Goal: Task Accomplishment & Management: Manage account settings

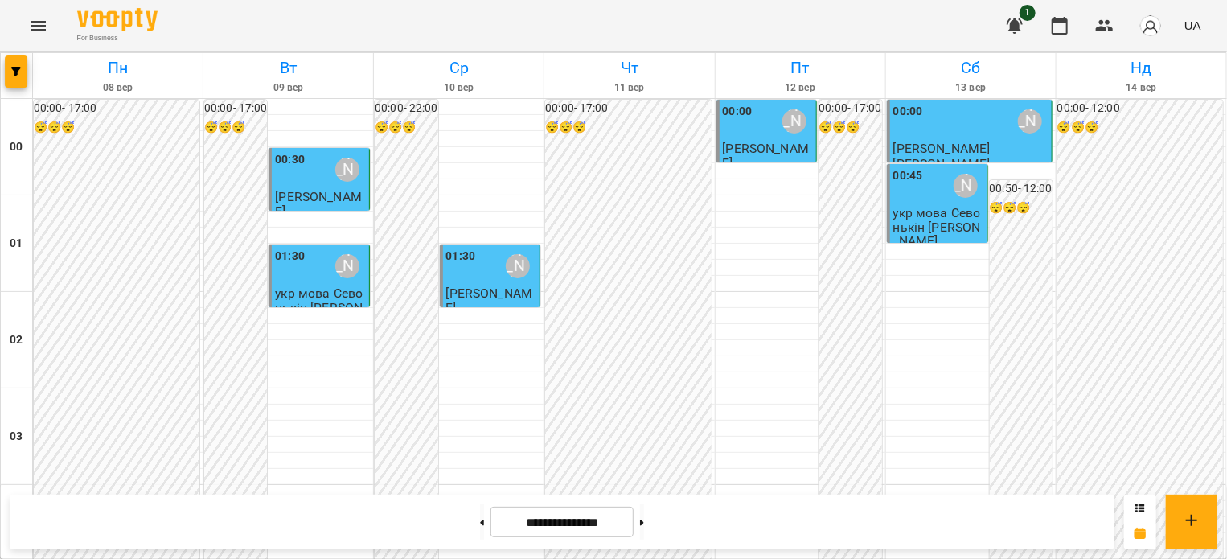
scroll to position [962, 0]
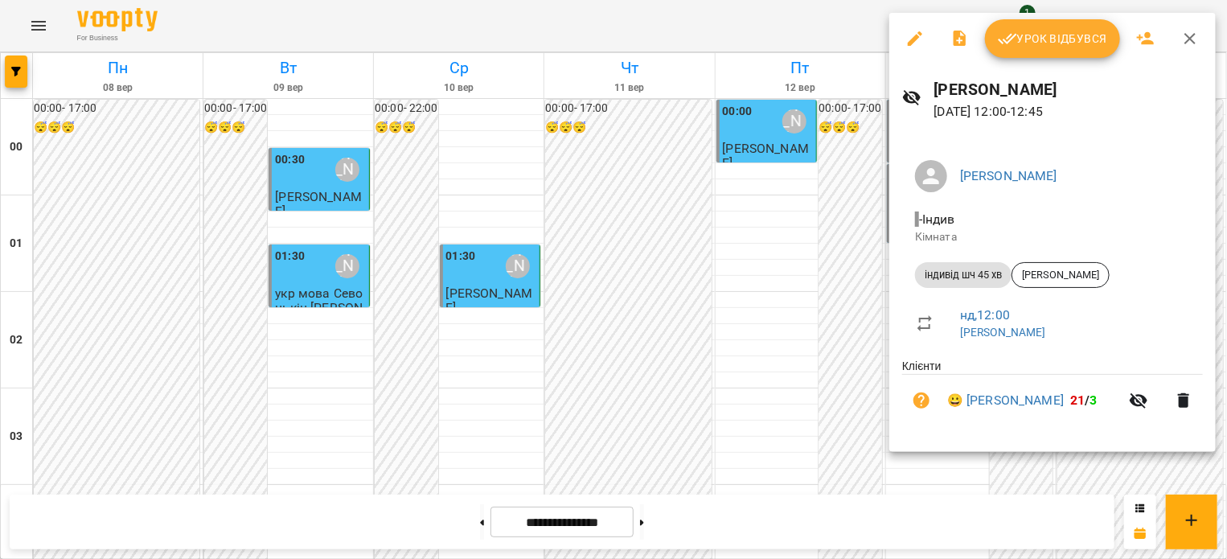
click at [1026, 48] on button "Урок відбувся" at bounding box center [1052, 38] width 135 height 39
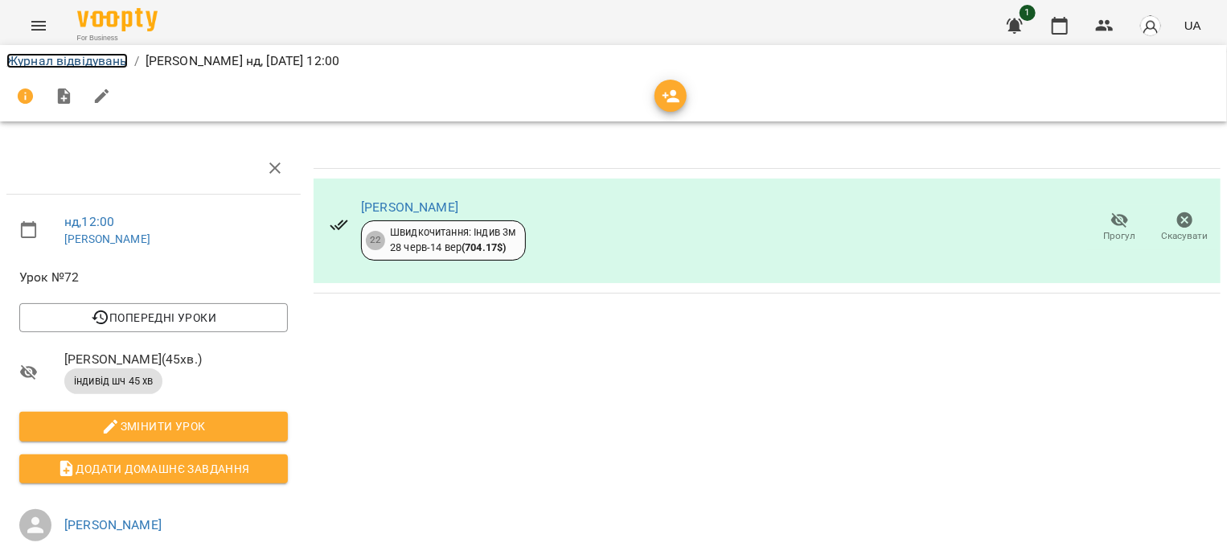
click at [30, 57] on link "Журнал відвідувань" at bounding box center [66, 60] width 121 height 15
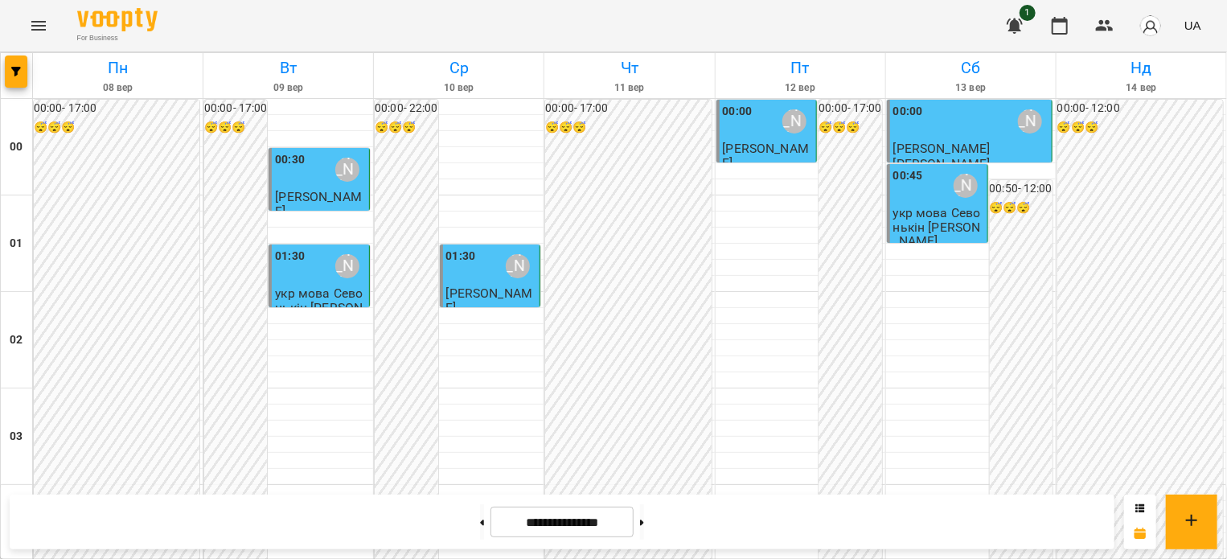
scroll to position [1045, 0]
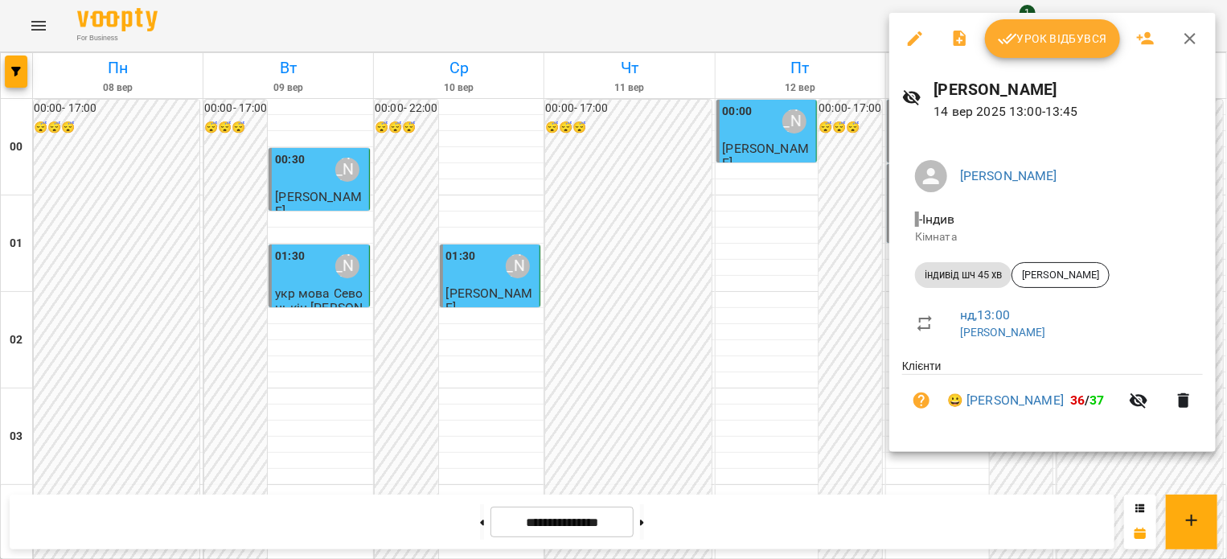
click at [1033, 39] on span "Урок відбувся" at bounding box center [1052, 38] width 109 height 19
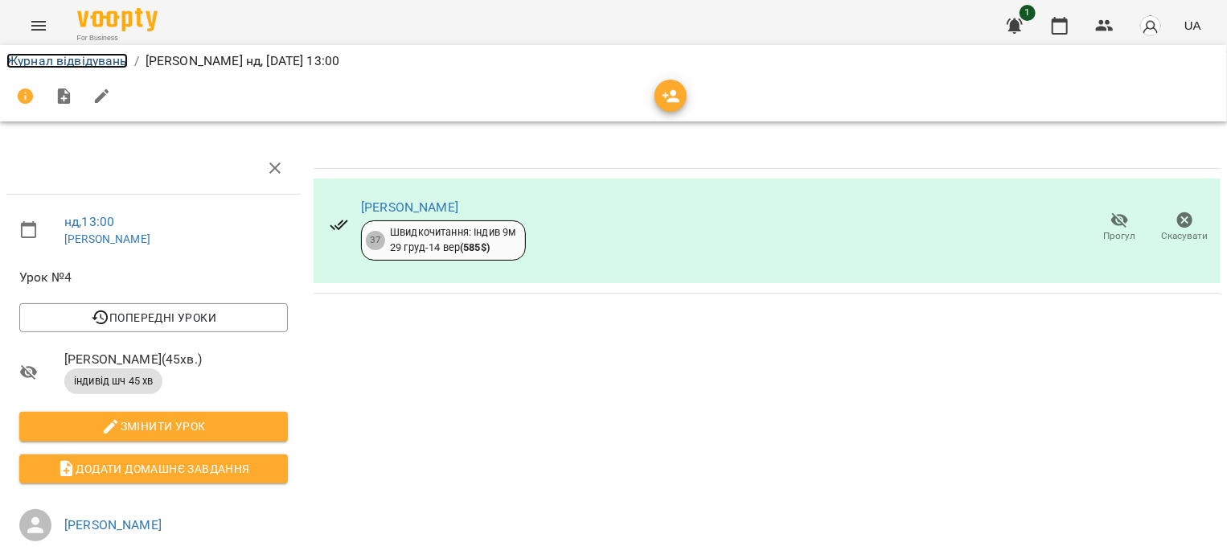
click at [80, 64] on link "Журнал відвідувань" at bounding box center [66, 60] width 121 height 15
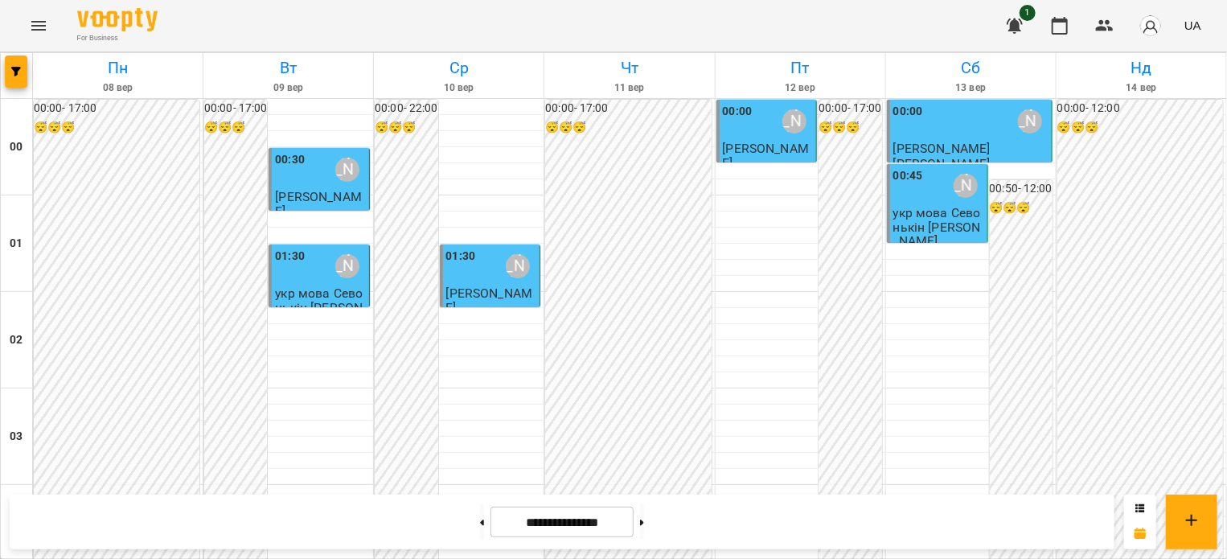
scroll to position [1364, 0]
